Goal: Browse casually: Explore the website without a specific task or goal

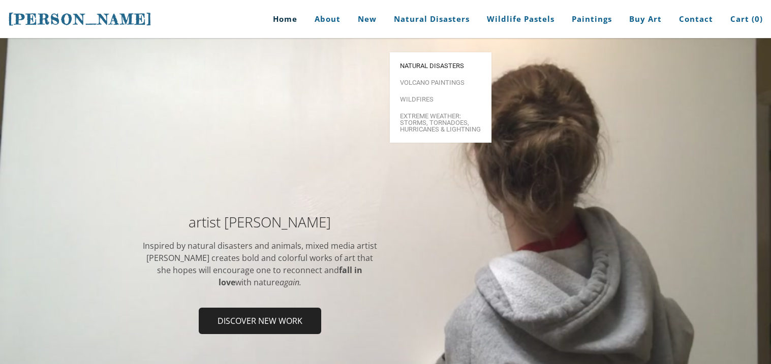
click at [428, 57] on link "Natural Disasters" at bounding box center [441, 65] width 102 height 17
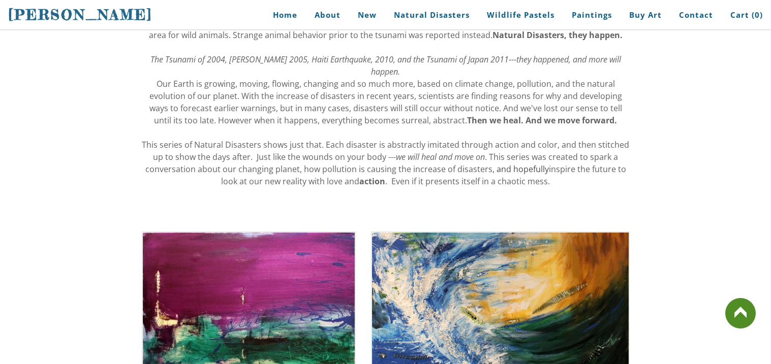
scroll to position [182, 0]
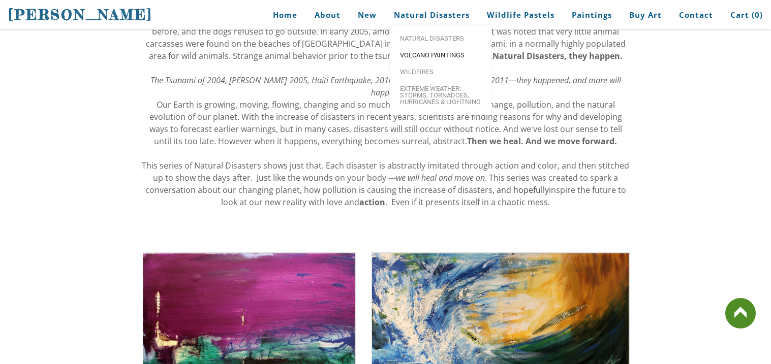
click at [436, 52] on span "Volcano paintings" at bounding box center [440, 55] width 81 height 7
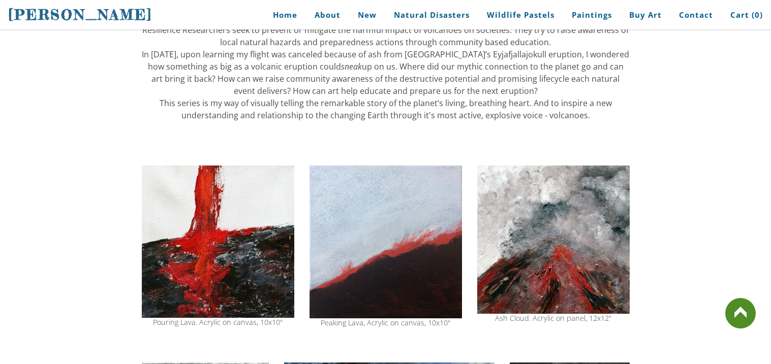
scroll to position [670, 0]
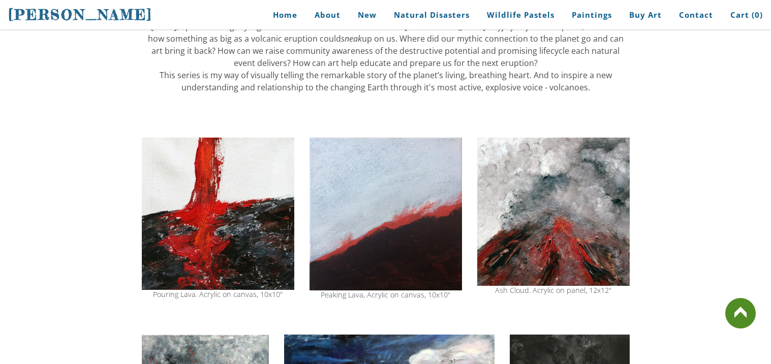
click at [532, 214] on img at bounding box center [553, 212] width 152 height 148
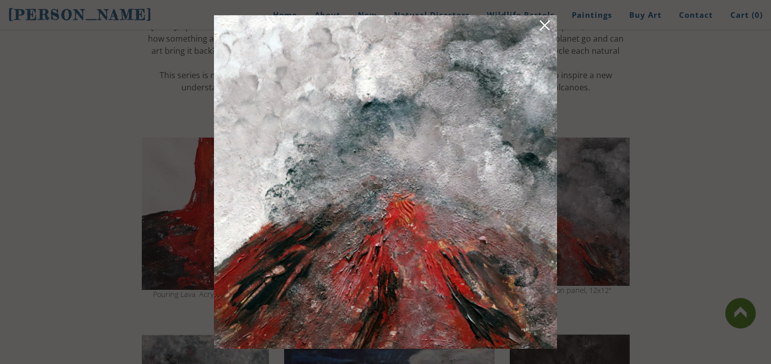
click at [654, 161] on div at bounding box center [385, 182] width 771 height 364
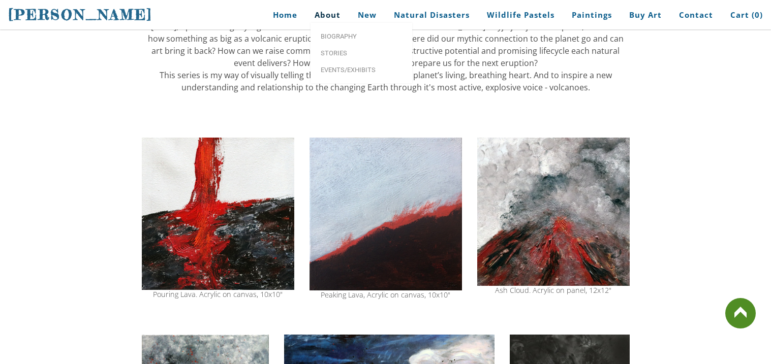
click at [326, 11] on link "About" at bounding box center [327, 15] width 41 height 23
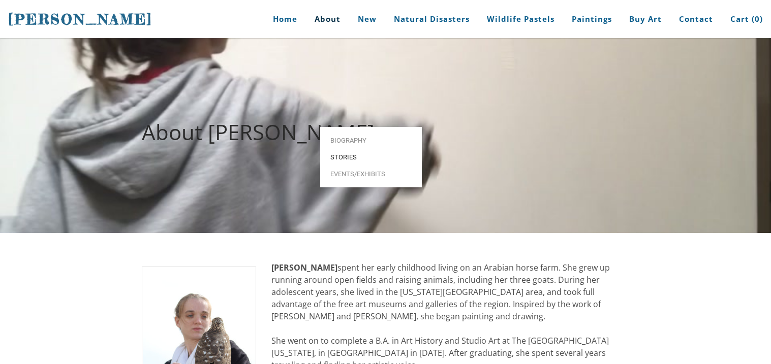
click at [360, 154] on span "Stories" at bounding box center [370, 157] width 81 height 7
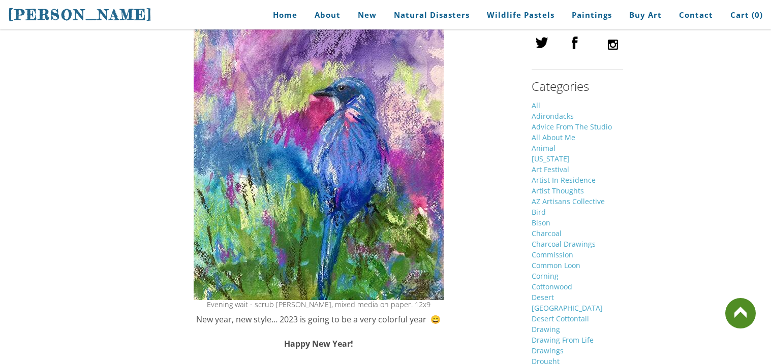
scroll to position [1056, 0]
